Goal: Task Accomplishment & Management: Complete application form

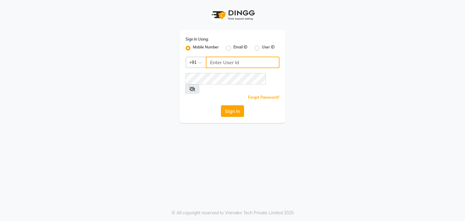
type input "9111223307"
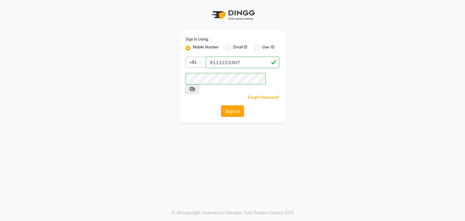
click at [227, 105] on button "Sign In" at bounding box center [232, 111] width 23 height 12
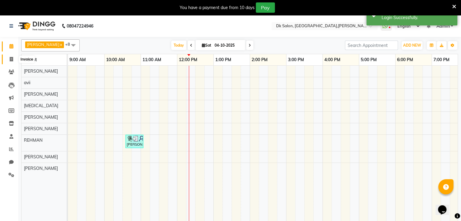
click at [12, 59] on icon at bounding box center [11, 59] width 3 height 5
select select "8913"
select select "service"
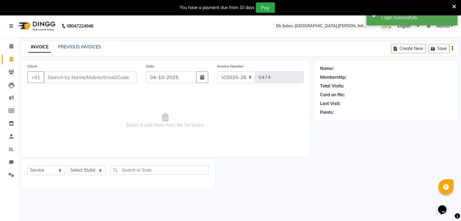
click at [113, 76] on input "Client" at bounding box center [90, 78] width 93 height 12
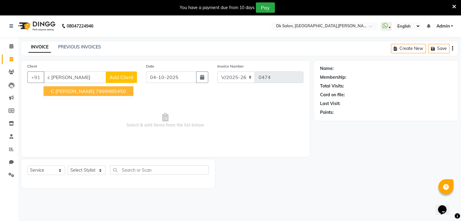
click at [109, 90] on ngb-highlight "7999985450" at bounding box center [111, 91] width 30 height 6
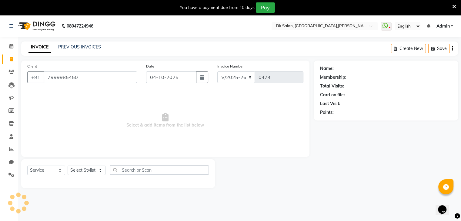
type input "7999985450"
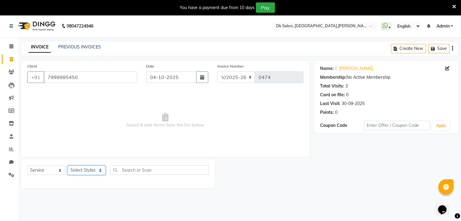
click at [82, 172] on select "Select Stylist [PERSON_NAME] [PERSON_NAME] [MEDICAL_DATA] [PERSON_NAME] [PERSON…" at bounding box center [87, 170] width 38 height 9
select select "90539"
click at [68, 166] on select "Select Stylist [PERSON_NAME] [PERSON_NAME] [MEDICAL_DATA] [PERSON_NAME] [PERSON…" at bounding box center [87, 170] width 38 height 9
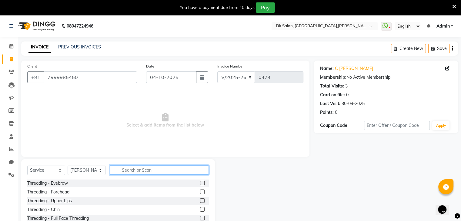
click at [135, 172] on input "text" at bounding box center [159, 169] width 99 height 9
click at [134, 169] on input "text" at bounding box center [159, 169] width 99 height 9
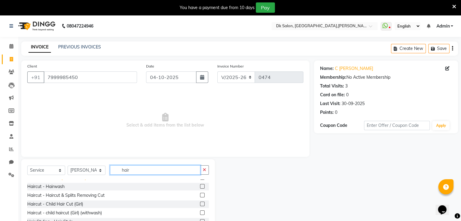
scroll to position [14, 0]
type input "hair"
click at [62, 188] on div "Haircut - Hairwash" at bounding box center [45, 187] width 37 height 6
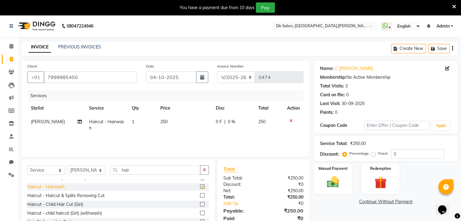
checkbox input "false"
click at [141, 172] on input "hair" at bounding box center [155, 169] width 90 height 9
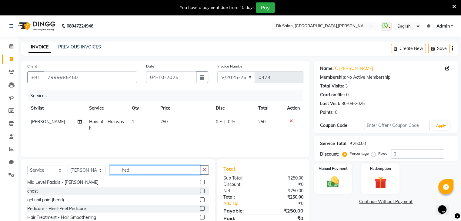
scroll to position [0, 0]
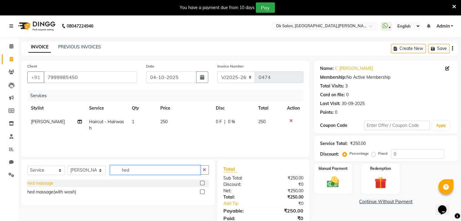
type input "hed"
click at [48, 184] on div "hed massage" at bounding box center [40, 183] width 26 height 6
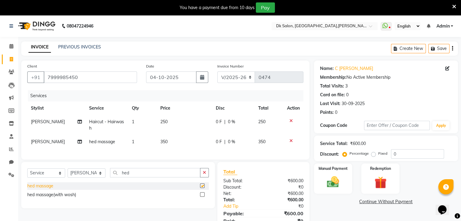
checkbox input "false"
click at [85, 178] on select "Select Stylist [PERSON_NAME] [PERSON_NAME] [MEDICAL_DATA] [PERSON_NAME] [PERSON…" at bounding box center [87, 172] width 38 height 9
select select "90540"
click at [68, 174] on select "Select Stylist [PERSON_NAME] [PERSON_NAME] [MEDICAL_DATA] [PERSON_NAME] [PERSON…" at bounding box center [87, 172] width 38 height 9
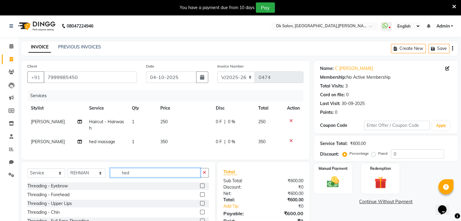
click at [132, 178] on input "hed" at bounding box center [155, 172] width 90 height 9
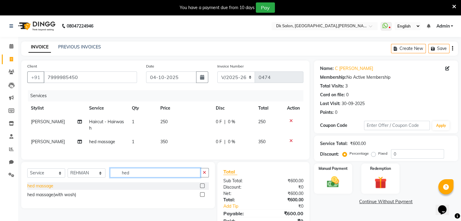
type input "hed"
click at [47, 189] on div "hed massage" at bounding box center [40, 186] width 26 height 6
checkbox input "false"
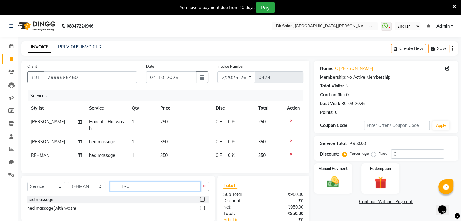
click at [139, 191] on input "hed" at bounding box center [155, 186] width 90 height 9
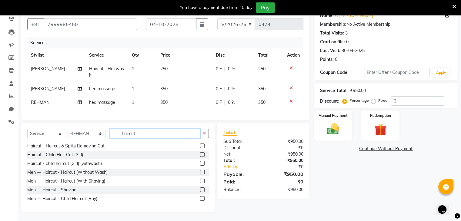
scroll to position [58, 0]
type input "haircut"
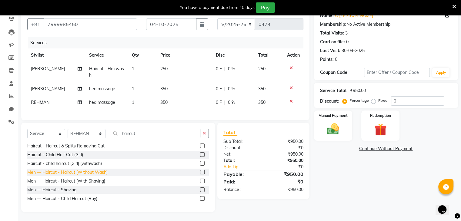
click at [77, 172] on div "Men — Haircut - Haircut (Without Wash)" at bounding box center [67, 172] width 80 height 6
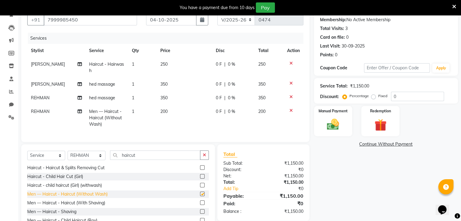
checkbox input "false"
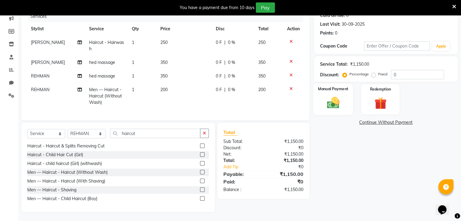
click at [329, 98] on img at bounding box center [333, 103] width 20 height 15
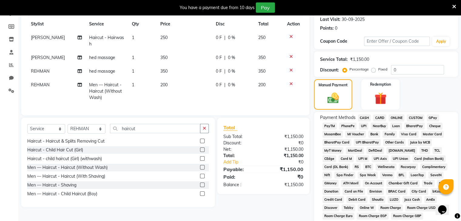
click at [397, 117] on span "ONLINE" at bounding box center [396, 118] width 16 height 7
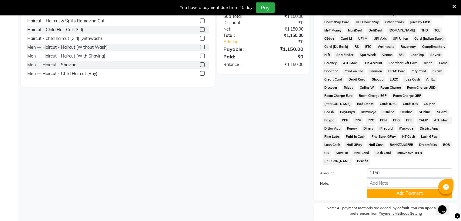
scroll to position [225, 0]
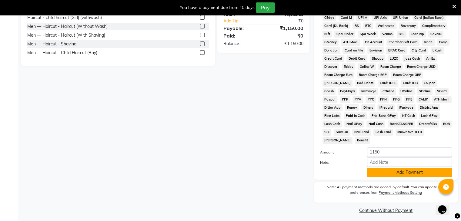
click at [411, 170] on button "Add Payment" at bounding box center [409, 172] width 85 height 9
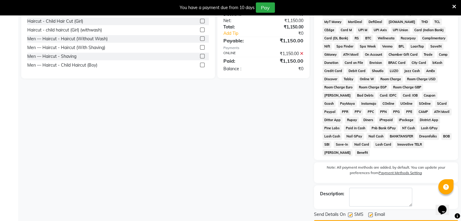
scroll to position [227, 0]
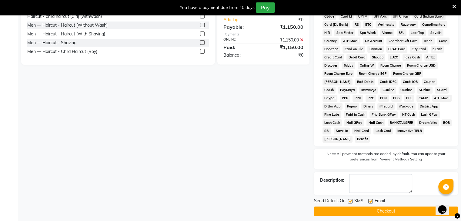
click at [408, 207] on button "Checkout" at bounding box center [386, 211] width 144 height 9
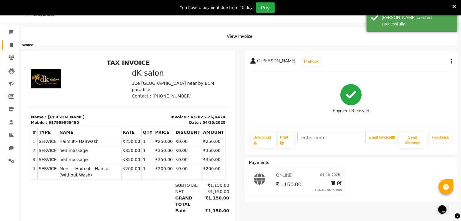
scroll to position [15, 0]
click at [8, 32] on span at bounding box center [11, 31] width 11 height 7
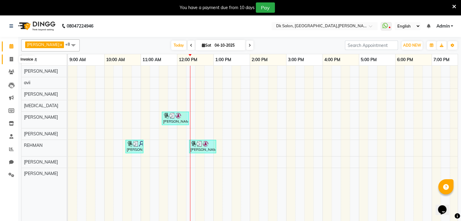
click at [11, 59] on icon at bounding box center [11, 59] width 3 height 5
select select "8913"
select select "service"
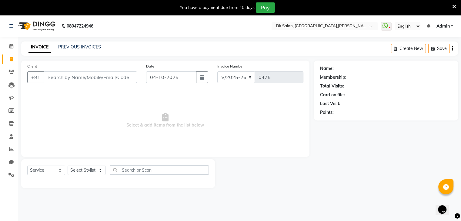
click at [85, 78] on input "Client" at bounding box center [90, 78] width 93 height 12
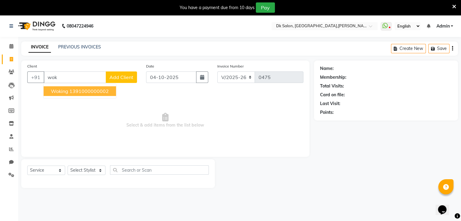
click at [75, 92] on ngb-highlight "1391000000002" at bounding box center [88, 91] width 39 height 6
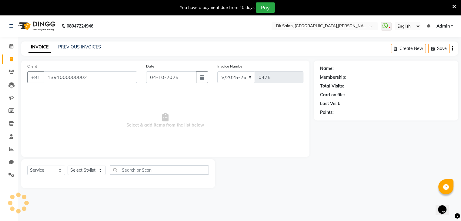
type input "1391000000002"
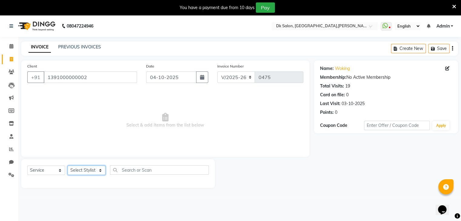
click at [86, 169] on select "Select Stylist [PERSON_NAME] [PERSON_NAME] [MEDICAL_DATA] [PERSON_NAME] [PERSON…" at bounding box center [87, 170] width 38 height 9
select select "90617"
click at [68, 166] on select "Select Stylist [PERSON_NAME] [PERSON_NAME] [MEDICAL_DATA] [PERSON_NAME] [PERSON…" at bounding box center [87, 170] width 38 height 9
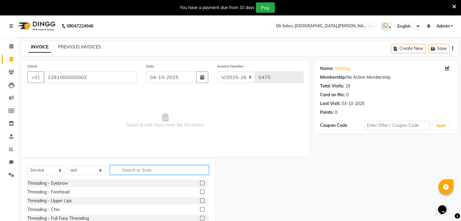
click at [130, 172] on input "text" at bounding box center [159, 169] width 99 height 9
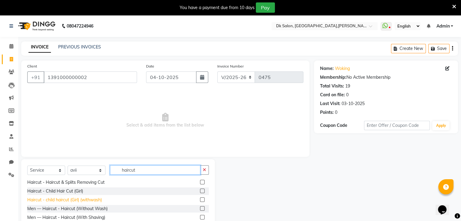
scroll to position [20, 0]
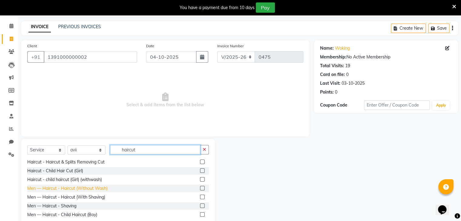
type input "haircut"
click at [86, 192] on div "Men — Haircut - Haircut (Without Wash)" at bounding box center [67, 188] width 80 height 6
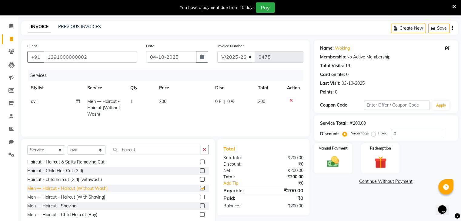
checkbox input "false"
click at [331, 161] on img at bounding box center [333, 162] width 20 height 15
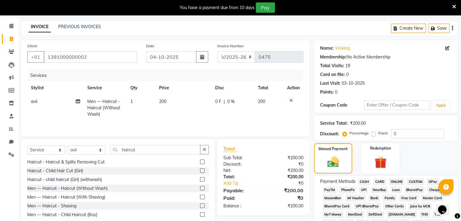
click at [363, 179] on span "CASH" at bounding box center [364, 181] width 13 height 7
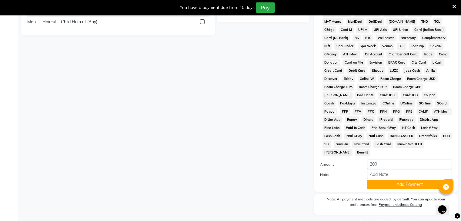
scroll to position [225, 0]
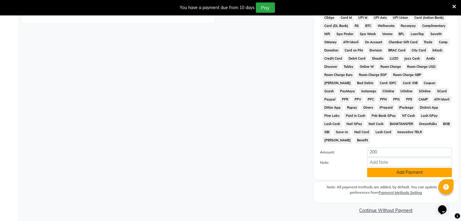
click at [384, 170] on button "Add Payment" at bounding box center [409, 172] width 85 height 9
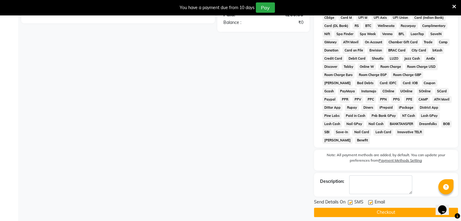
click at [392, 208] on button "Checkout" at bounding box center [386, 212] width 144 height 9
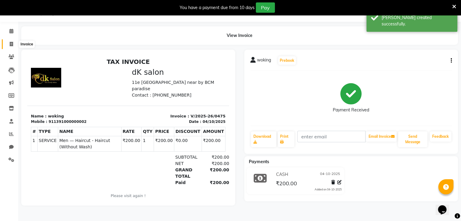
click at [12, 41] on span at bounding box center [11, 44] width 11 height 7
select select "8913"
select select "service"
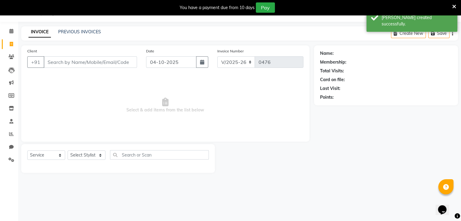
click at [72, 61] on input "Client" at bounding box center [90, 62] width 93 height 12
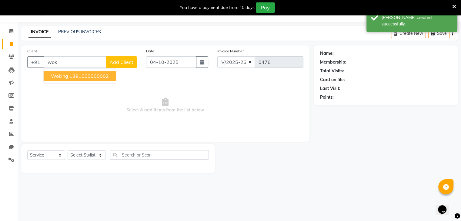
click at [71, 75] on ngb-highlight "1391000000002" at bounding box center [88, 76] width 39 height 6
type input "1391000000002"
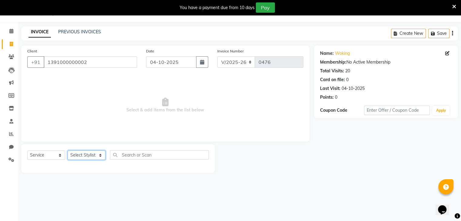
click at [92, 157] on select "Select Stylist [PERSON_NAME] [PERSON_NAME] [MEDICAL_DATA] [PERSON_NAME] [PERSON…" at bounding box center [87, 155] width 38 height 9
select select "90544"
click at [68, 151] on select "Select Stylist [PERSON_NAME] [PERSON_NAME] [MEDICAL_DATA] [PERSON_NAME] [PERSON…" at bounding box center [87, 155] width 38 height 9
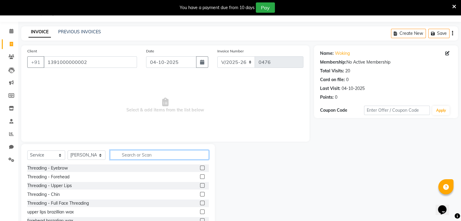
click at [139, 157] on input "text" at bounding box center [159, 154] width 99 height 9
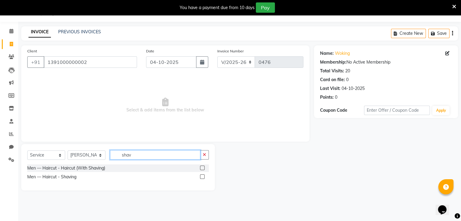
type input "shav"
click at [107, 168] on div "Men — Haircut - Haircut (With Shaving)" at bounding box center [118, 169] width 182 height 8
click at [202, 167] on label at bounding box center [202, 168] width 5 height 5
click at [202, 167] on input "checkbox" at bounding box center [202, 168] width 4 height 4
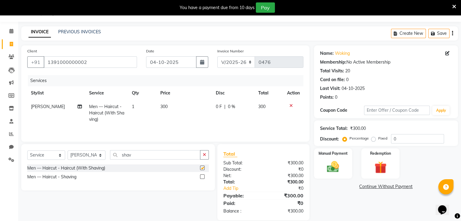
checkbox input "false"
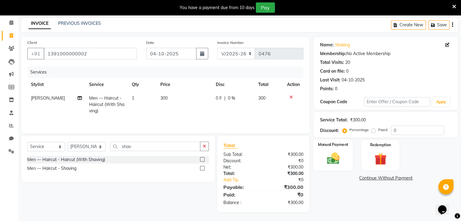
click at [334, 162] on img at bounding box center [333, 159] width 20 height 15
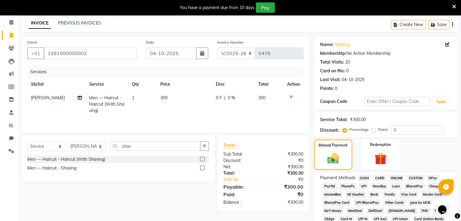
click at [398, 175] on span "ONLINE" at bounding box center [396, 178] width 16 height 7
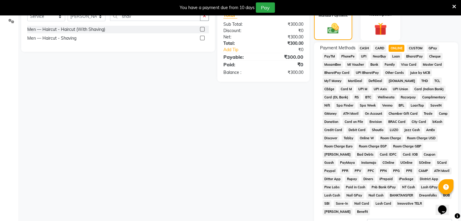
scroll to position [225, 0]
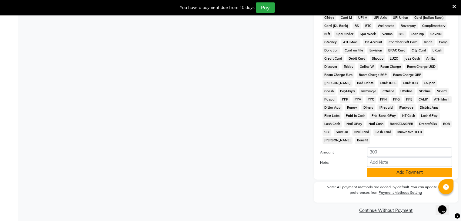
click at [409, 170] on button "Add Payment" at bounding box center [409, 172] width 85 height 9
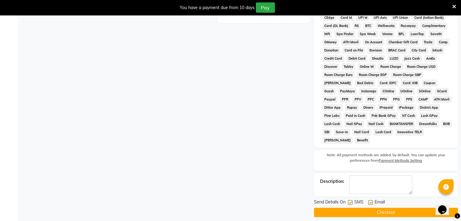
click at [402, 208] on button "Checkout" at bounding box center [386, 212] width 144 height 9
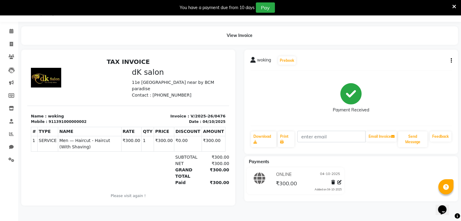
click at [427, 92] on div "Payment Received" at bounding box center [351, 97] width 202 height 45
select select "8913"
select select "service"
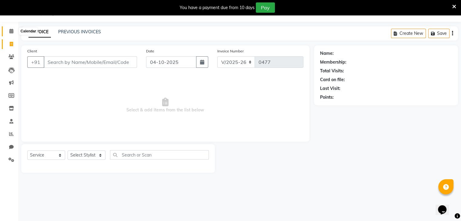
click at [12, 29] on icon at bounding box center [11, 31] width 4 height 5
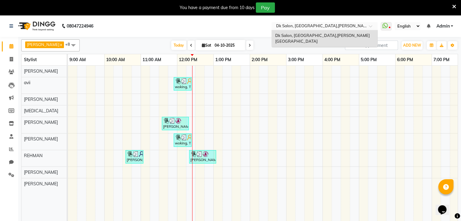
click at [371, 25] on span at bounding box center [373, 28] width 8 height 6
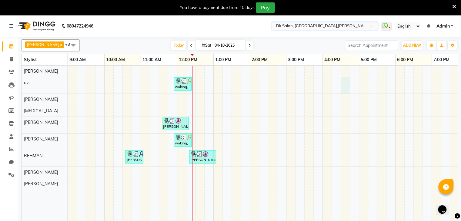
click at [344, 77] on div "woking, TK03, 11:55 AM-12:25 PM, Men — Haircut - Haircut (Without Wash) C [PERS…" at bounding box center [304, 147] width 473 height 163
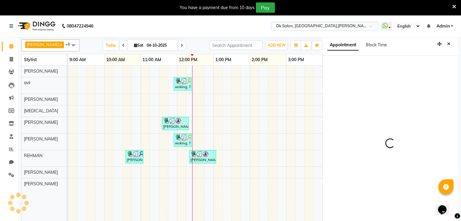
select select "90617"
select select "tentative"
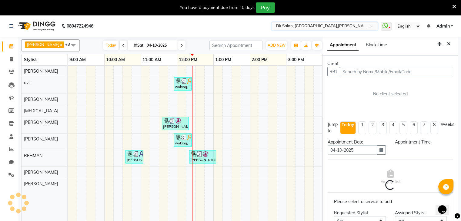
scroll to position [17, 0]
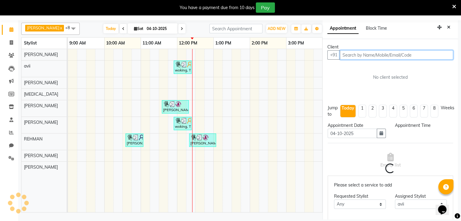
select select "990"
click at [299, 98] on div "woking, TK03, 11:55 AM-12:25 PM, Men — Haircut - Haircut (Without Wash) C [PERS…" at bounding box center [304, 130] width 473 height 163
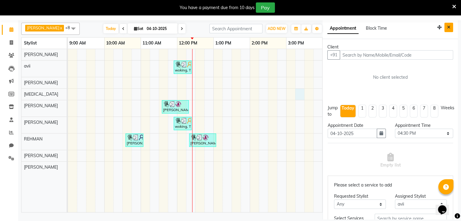
click at [447, 27] on icon "Close" at bounding box center [448, 27] width 3 height 4
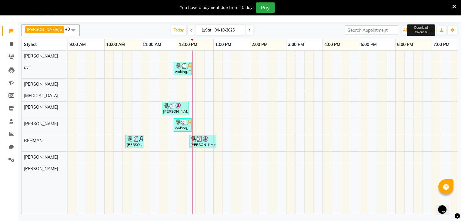
scroll to position [15, 0]
click at [11, 40] on link "Invoice" at bounding box center [9, 44] width 15 height 10
select select "service"
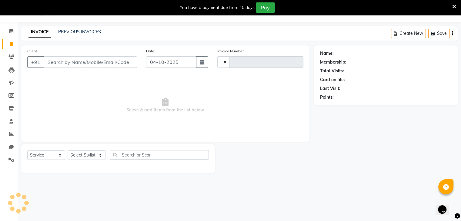
type input "0477"
select select "8913"
click at [8, 55] on icon at bounding box center [11, 57] width 6 height 5
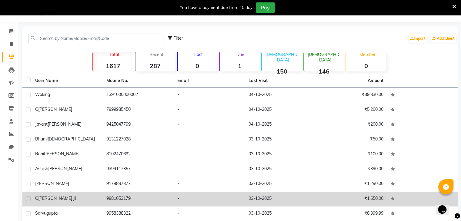
scroll to position [50, 0]
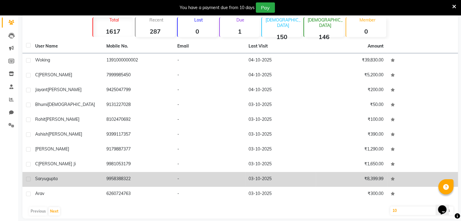
click at [46, 182] on td "[PERSON_NAME]" at bounding box center [67, 179] width 71 height 15
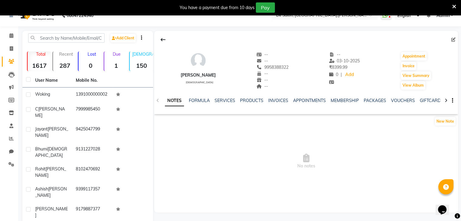
scroll to position [10, 0]
click at [407, 64] on button "Invoice" at bounding box center [408, 66] width 15 height 8
select select "8913"
select select "service"
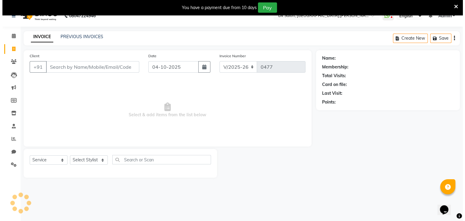
scroll to position [15, 0]
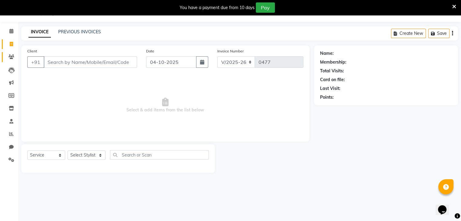
type input "9958388322"
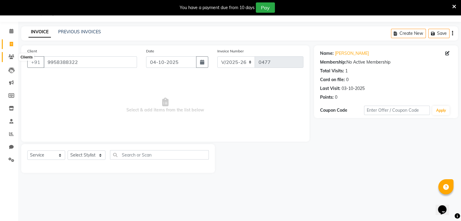
click at [9, 56] on icon at bounding box center [11, 57] width 6 height 5
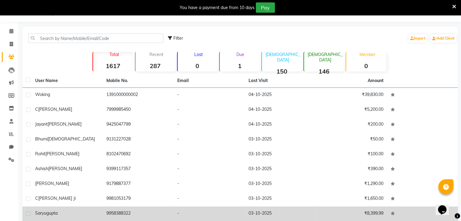
click at [132, 210] on td "9958388322" at bounding box center [138, 214] width 71 height 15
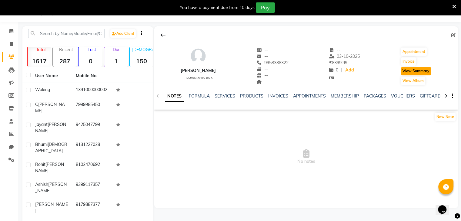
click at [411, 73] on button "View Summary" at bounding box center [416, 71] width 30 height 8
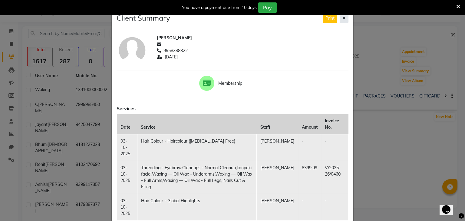
click at [343, 16] on icon at bounding box center [344, 18] width 3 height 4
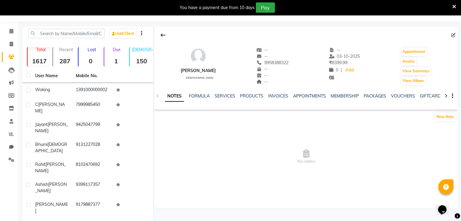
click at [453, 6] on icon at bounding box center [454, 6] width 4 height 5
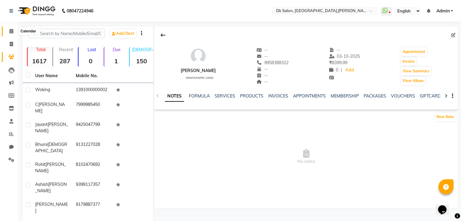
click at [9, 31] on icon at bounding box center [11, 31] width 4 height 5
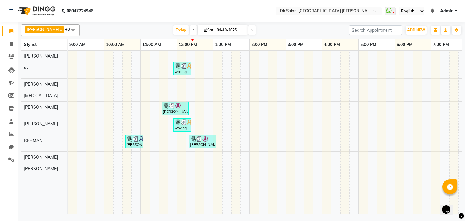
click at [71, 28] on span at bounding box center [73, 30] width 12 height 12
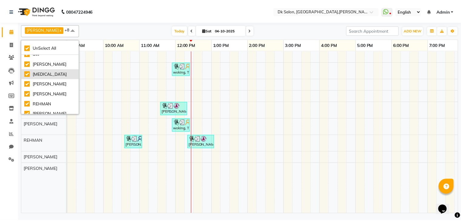
scroll to position [30, 0]
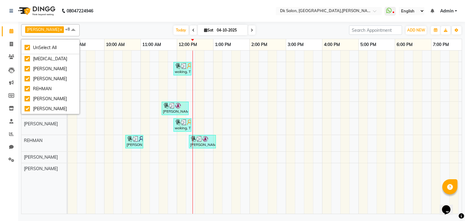
click at [119, 133] on div "woking, TK03, 11:55 AM-12:25 PM, Men — Haircut - Haircut (Without Wash) C [PERS…" at bounding box center [304, 132] width 473 height 163
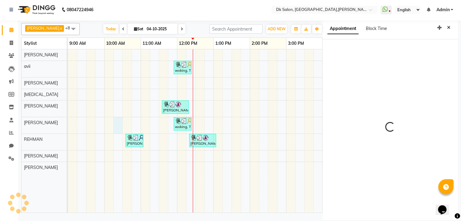
select select "615"
select select "90544"
select select "tentative"
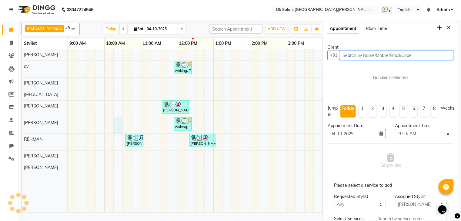
scroll to position [2, 0]
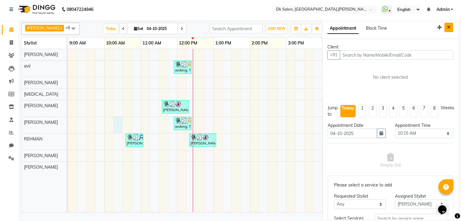
click at [444, 24] on button "Close" at bounding box center [448, 27] width 9 height 9
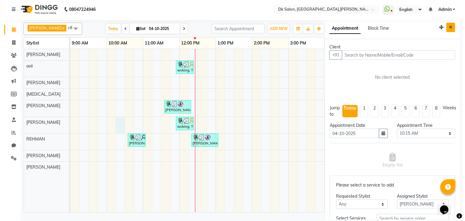
scroll to position [0, 0]
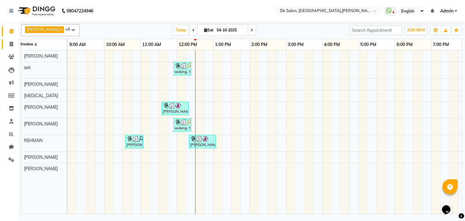
click at [8, 42] on span at bounding box center [11, 44] width 11 height 7
select select "8913"
select select "service"
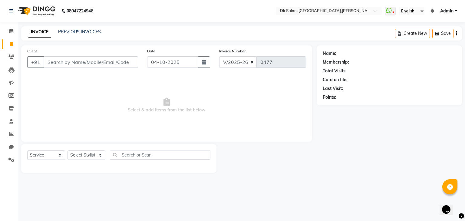
click at [63, 61] on input "Client" at bounding box center [91, 62] width 95 height 12
type input "9864006881"
click at [120, 65] on span "Add Client" at bounding box center [123, 62] width 24 height 6
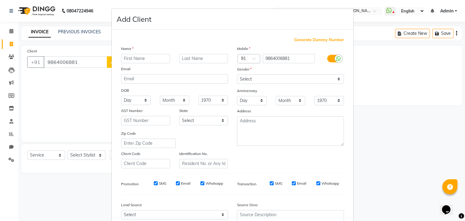
click at [135, 57] on input "text" at bounding box center [145, 58] width 49 height 9
type input "nikhil"
click at [336, 78] on select "Select [DEMOGRAPHIC_DATA] [DEMOGRAPHIC_DATA] Other Prefer Not To Say" at bounding box center [290, 79] width 107 height 9
select select "[DEMOGRAPHIC_DATA]"
click at [237, 75] on select "Select [DEMOGRAPHIC_DATA] [DEMOGRAPHIC_DATA] Other Prefer Not To Say" at bounding box center [290, 79] width 107 height 9
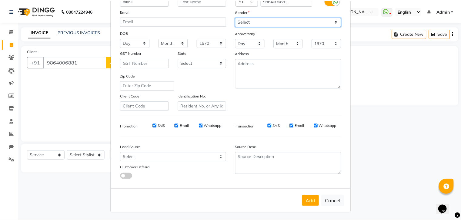
scroll to position [58, 0]
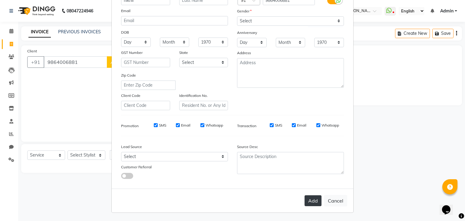
click at [310, 202] on button "Add" at bounding box center [313, 200] width 17 height 11
select select
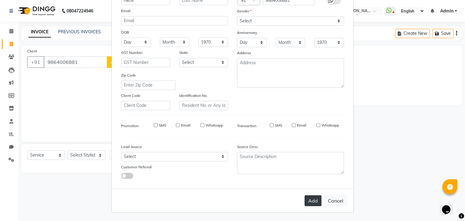
select select
checkbox input "false"
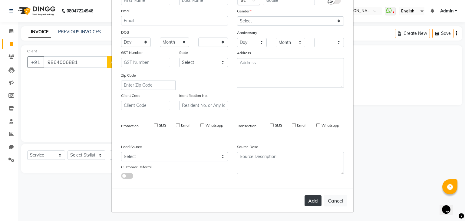
checkbox input "false"
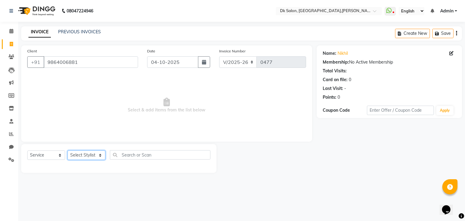
click at [100, 155] on select "Select Stylist [PERSON_NAME] [PERSON_NAME] [MEDICAL_DATA] [PERSON_NAME] [PERSON…" at bounding box center [87, 155] width 38 height 9
select select "90617"
click at [68, 151] on select "Select Stylist [PERSON_NAME] [PERSON_NAME] [MEDICAL_DATA] [PERSON_NAME] [PERSON…" at bounding box center [87, 155] width 38 height 9
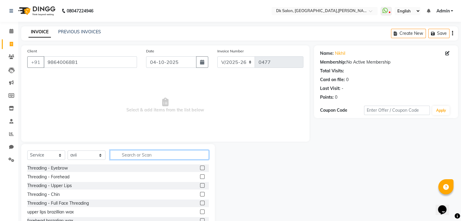
click at [127, 151] on input "text" at bounding box center [159, 154] width 99 height 9
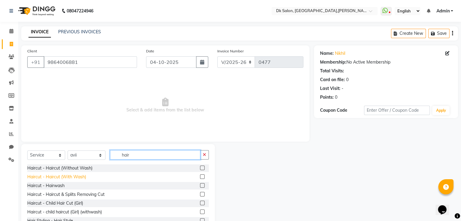
type input "hair"
click at [84, 176] on div "Haircut - Haircut (With Wash)" at bounding box center [56, 177] width 59 height 6
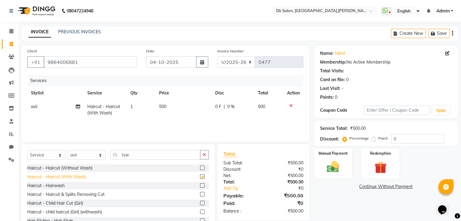
checkbox input "false"
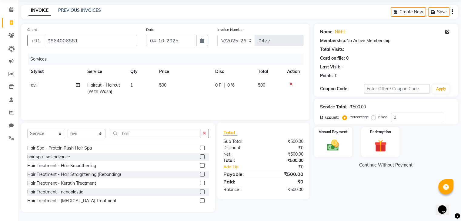
scroll to position [253, 0]
click at [287, 82] on div at bounding box center [293, 84] width 13 height 4
click at [291, 83] on icon at bounding box center [290, 84] width 3 height 4
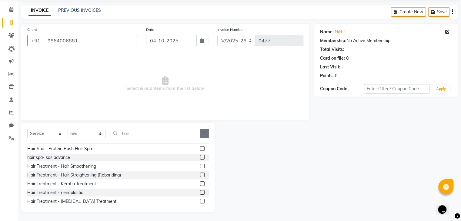
click at [205, 133] on icon "button" at bounding box center [204, 133] width 3 height 4
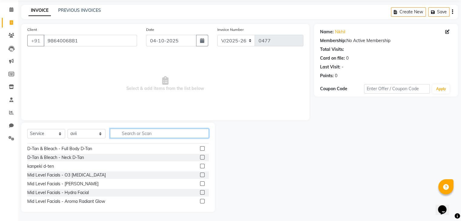
click at [147, 132] on input "text" at bounding box center [159, 133] width 99 height 9
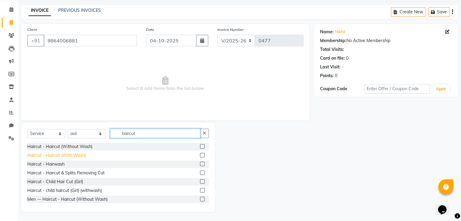
type input "haircut"
click at [72, 157] on div "Haircut - Haircut (With Wash)" at bounding box center [56, 155] width 59 height 6
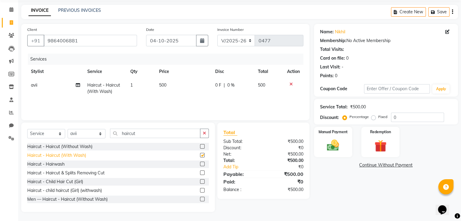
checkbox input "false"
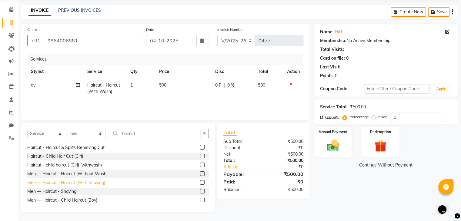
scroll to position [27, 0]
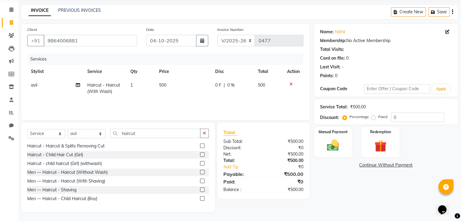
click at [289, 83] on icon at bounding box center [290, 84] width 3 height 4
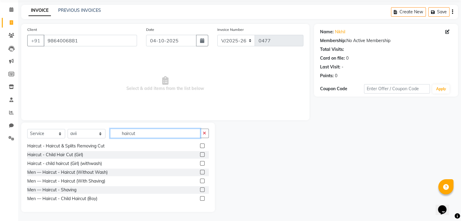
click at [157, 132] on input "haircut" at bounding box center [155, 133] width 90 height 9
type input "h"
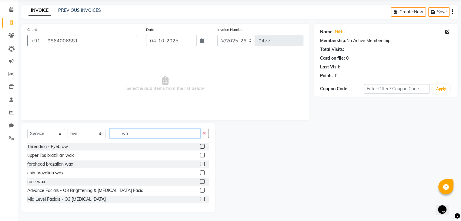
scroll to position [0, 0]
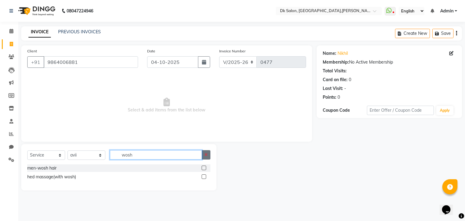
type input "wosh"
click at [204, 152] on button "button" at bounding box center [206, 154] width 9 height 9
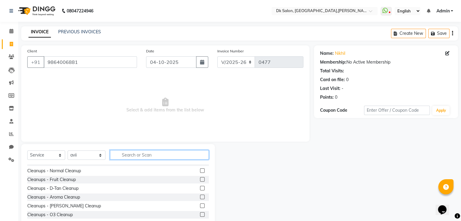
scroll to position [77, 0]
click at [140, 157] on input "text" at bounding box center [159, 154] width 99 height 9
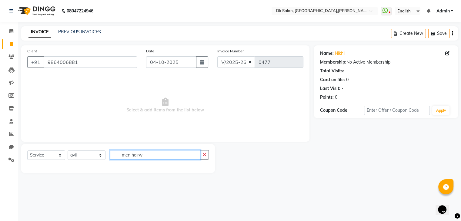
scroll to position [0, 0]
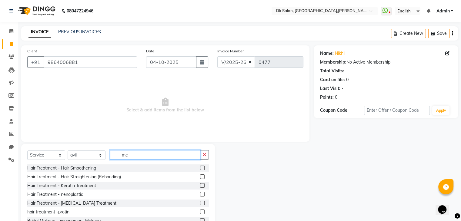
type input "m"
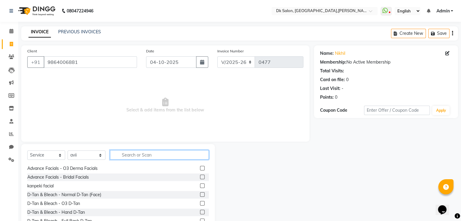
scroll to position [193, 0]
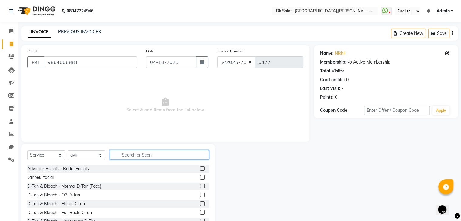
click at [141, 152] on input "text" at bounding box center [159, 154] width 99 height 9
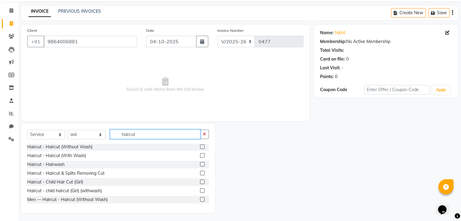
scroll to position [1, 0]
type input "haircut"
click at [74, 157] on div "Haircut - Haircut (With Wash)" at bounding box center [56, 155] width 59 height 6
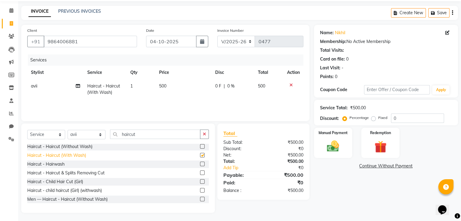
checkbox input "false"
click at [290, 83] on td at bounding box center [293, 89] width 20 height 20
click at [168, 84] on td "500" at bounding box center [183, 89] width 56 height 20
select select "90617"
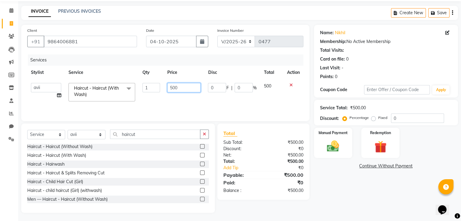
click at [186, 89] on input "500" at bounding box center [183, 87] width 33 height 9
type input "5"
type input "250"
click at [339, 144] on img at bounding box center [333, 146] width 20 height 15
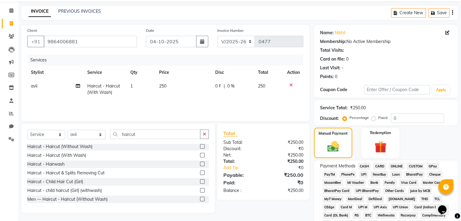
click at [366, 166] on span "CASH" at bounding box center [364, 166] width 13 height 7
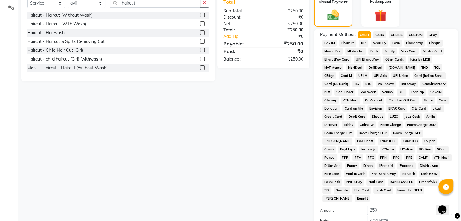
scroll to position [210, 0]
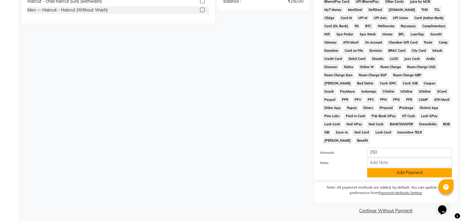
click at [399, 171] on button "Add Payment" at bounding box center [409, 172] width 85 height 9
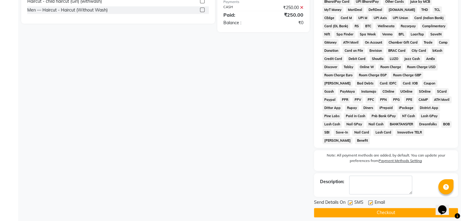
click at [387, 210] on button "Checkout" at bounding box center [386, 212] width 144 height 9
